Goal: Task Accomplishment & Management: Manage account settings

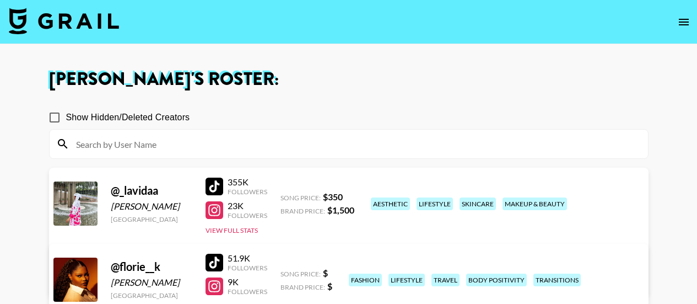
scroll to position [107, 0]
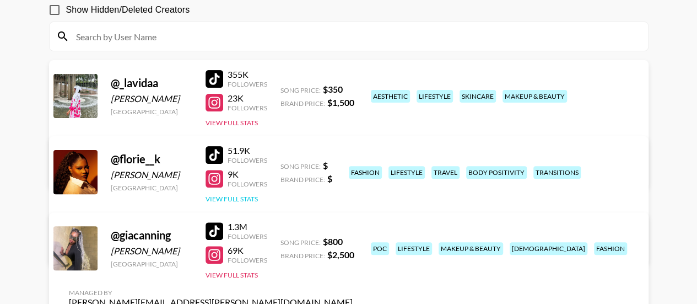
click at [243, 198] on button "View Full Stats" at bounding box center [232, 199] width 52 height 8
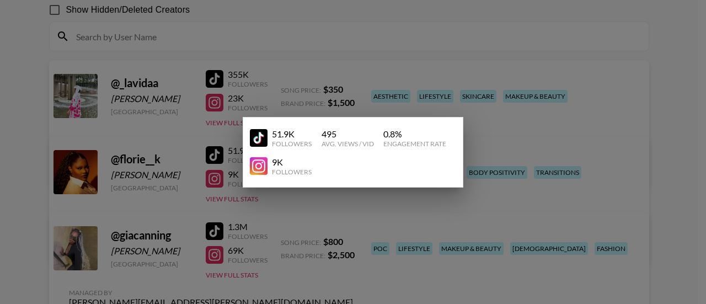
click at [235, 93] on div at bounding box center [353, 152] width 706 height 304
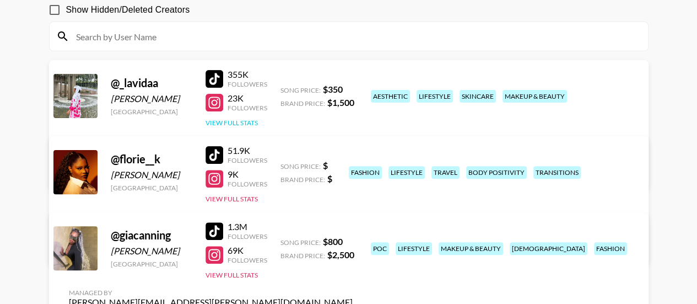
click at [232, 121] on button "View Full Stats" at bounding box center [232, 123] width 52 height 8
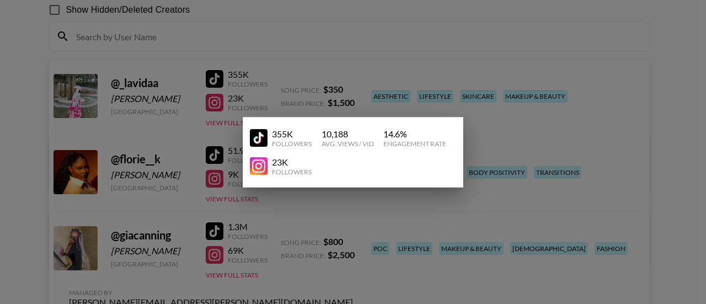
click at [273, 78] on div at bounding box center [353, 152] width 706 height 304
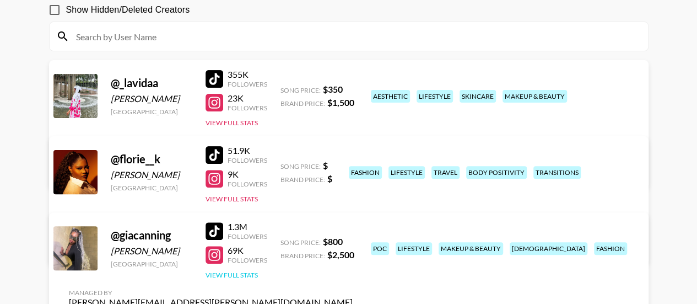
click at [235, 273] on button "View Full Stats" at bounding box center [232, 275] width 52 height 8
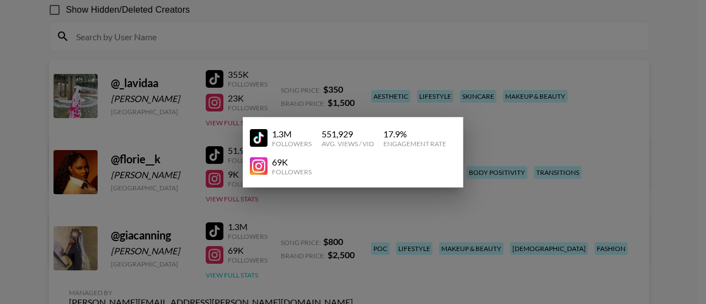
click at [235, 273] on div at bounding box center [353, 152] width 706 height 304
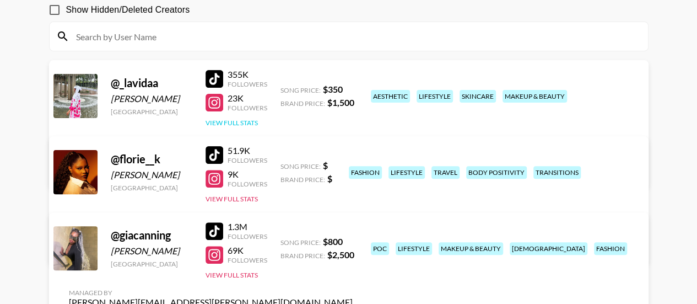
click at [233, 121] on button "View Full Stats" at bounding box center [232, 123] width 52 height 8
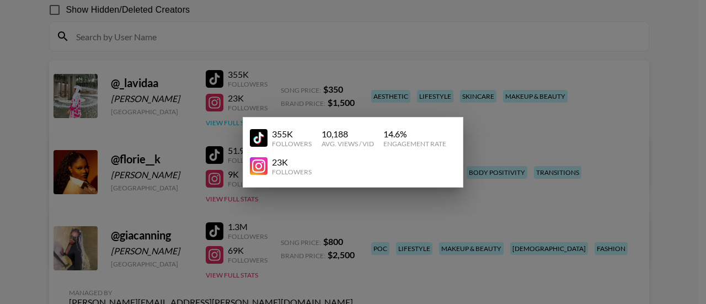
click at [233, 121] on div at bounding box center [353, 152] width 706 height 304
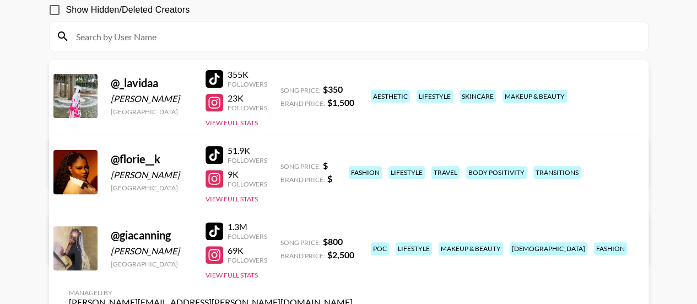
click at [353, 240] on link "View/Edit Details" at bounding box center [211, 245] width 284 height 11
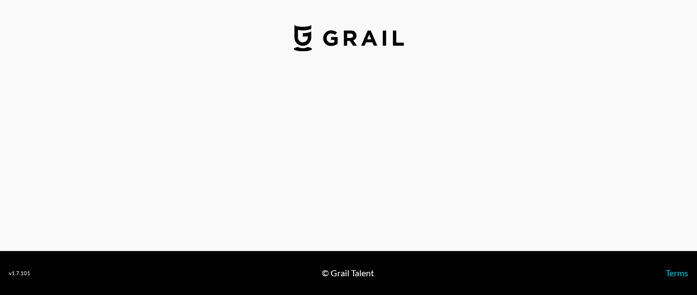
select select "USD"
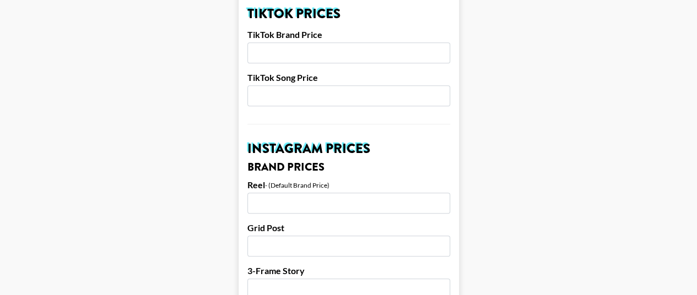
scroll to position [419, 0]
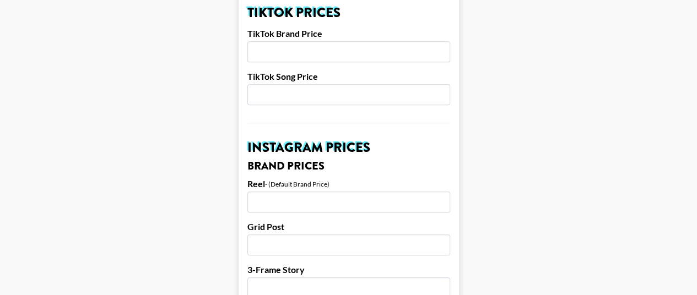
click at [321, 84] on input "number" at bounding box center [348, 94] width 203 height 21
type input "100"
click at [297, 41] on input "number" at bounding box center [348, 51] width 203 height 21
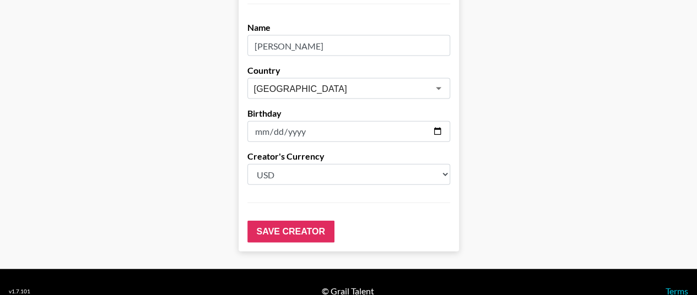
scroll to position [1199, 0]
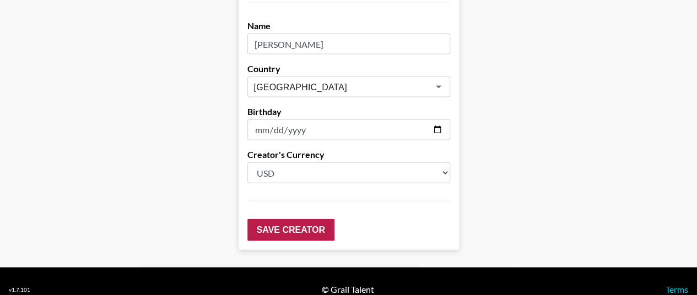
type input "500"
click at [302, 219] on input "Save Creator" at bounding box center [290, 230] width 87 height 22
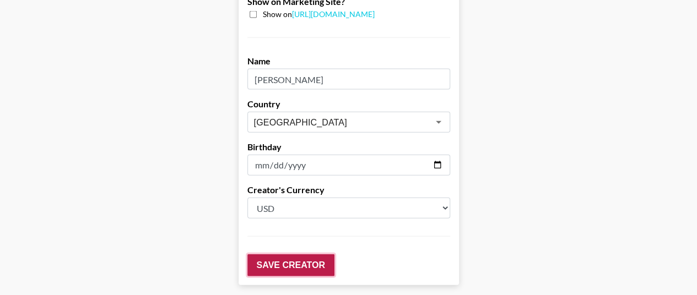
scroll to position [1234, 0]
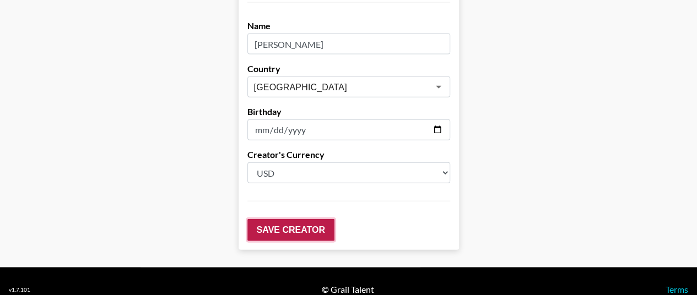
click at [273, 219] on input "Save Creator" at bounding box center [290, 230] width 87 height 22
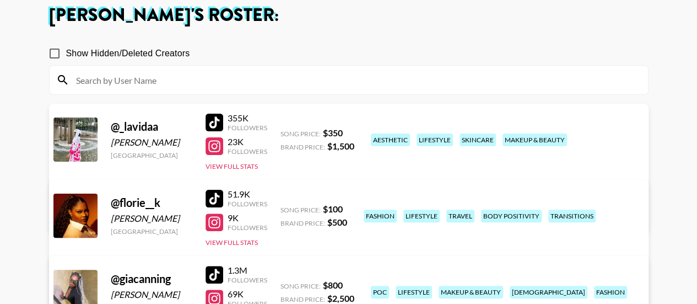
scroll to position [67, 0]
